Goal: Check status: Check status

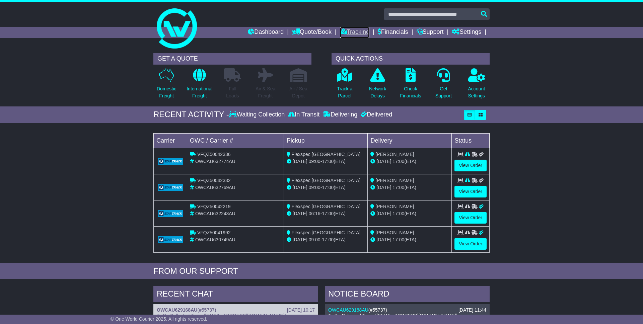
click at [346, 32] on link "Tracking" at bounding box center [354, 32] width 29 height 11
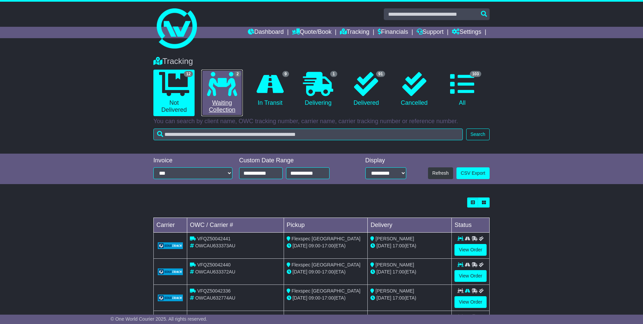
click at [225, 98] on link "2 Waiting Collection" at bounding box center [221, 93] width 41 height 47
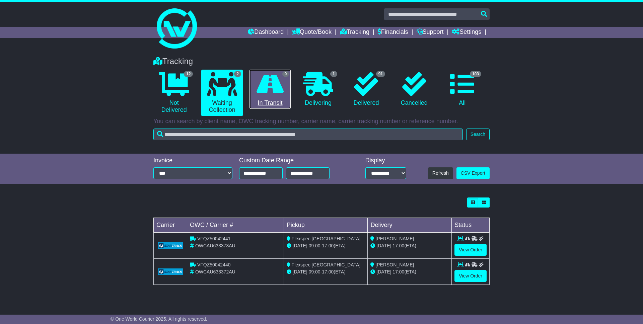
click at [285, 84] on link "9 In Transit" at bounding box center [269, 89] width 41 height 39
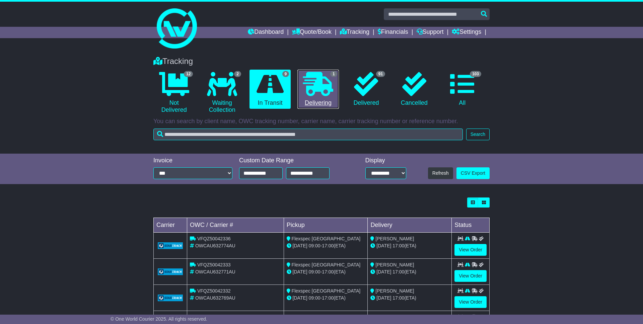
click at [310, 85] on icon at bounding box center [318, 84] width 30 height 24
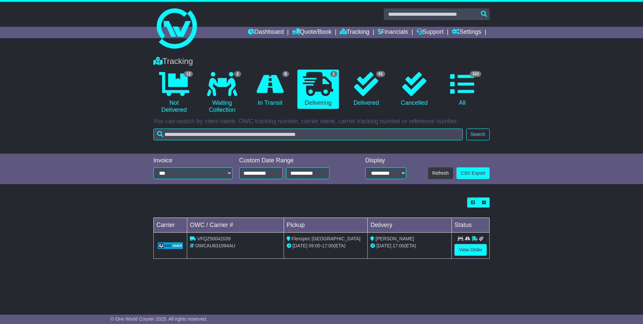
click at [420, 287] on div "Tracking 12 Not Delivered 2 Waiting Collection 9 In Transit 1 Delivering 91 0" at bounding box center [321, 177] width 643 height 254
click at [470, 246] on link "View Order" at bounding box center [470, 250] width 32 height 12
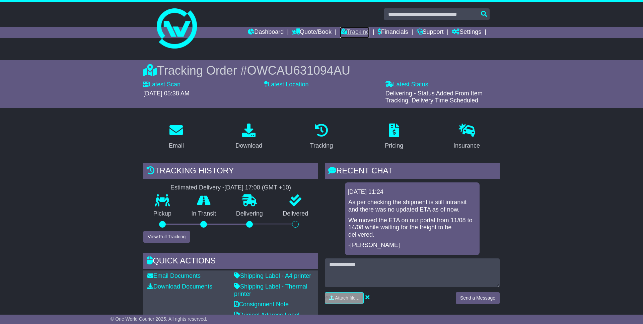
click at [341, 29] on link "Tracking" at bounding box center [354, 32] width 29 height 11
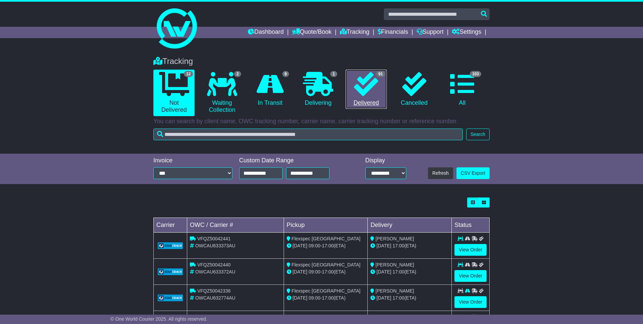
click at [371, 90] on icon at bounding box center [366, 84] width 24 height 24
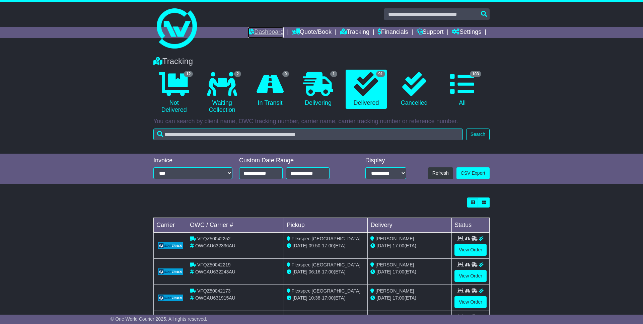
click at [255, 31] on link "Dashboard" at bounding box center [266, 32] width 36 height 11
